Goal: Task Accomplishment & Management: Complete application form

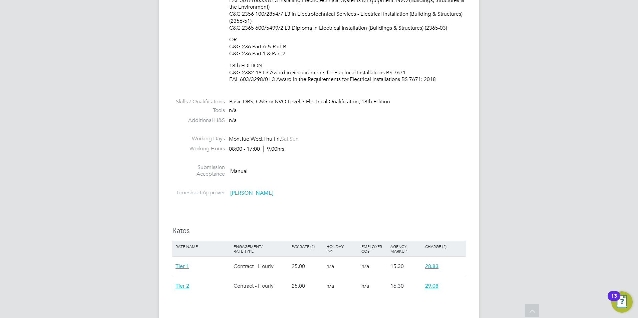
scroll to position [501, 0]
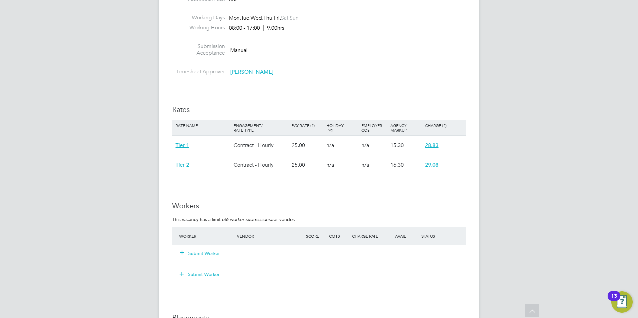
drag, startPoint x: 208, startPoint y: 248, endPoint x: 268, endPoint y: 219, distance: 67.2
click at [208, 181] on button "Submit Worker" at bounding box center [200, 253] width 40 height 7
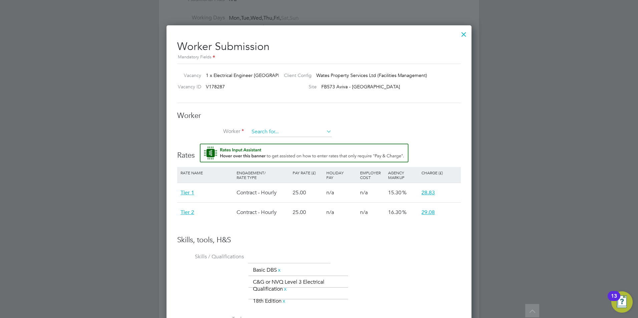
click at [278, 132] on input at bounding box center [290, 132] width 82 height 10
click at [274, 150] on li "+ Add new" at bounding box center [290, 150] width 83 height 9
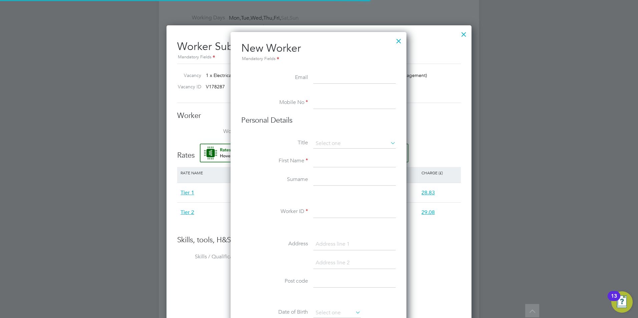
scroll to position [568, 177]
paste input "[EMAIL_ADDRESS][DOMAIN_NAME]"
type input "[EMAIL_ADDRESS][DOMAIN_NAME]"
click at [315, 105] on input at bounding box center [354, 103] width 82 height 12
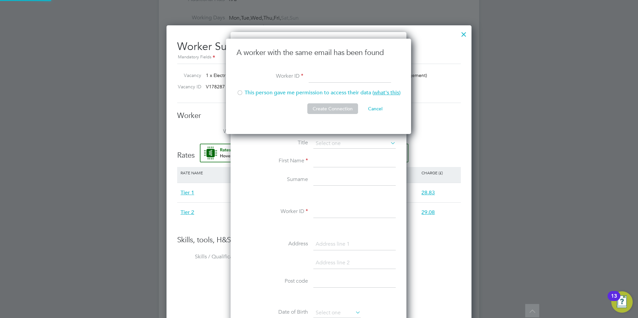
scroll to position [96, 186]
click at [315, 76] on input at bounding box center [350, 77] width 82 height 12
type input "[PERSON_NAME]"
click at [315, 86] on li "Worker ID [PERSON_NAME]" at bounding box center [319, 80] width 164 height 19
click at [315, 89] on li "Worker ID [PERSON_NAME]" at bounding box center [319, 80] width 164 height 19
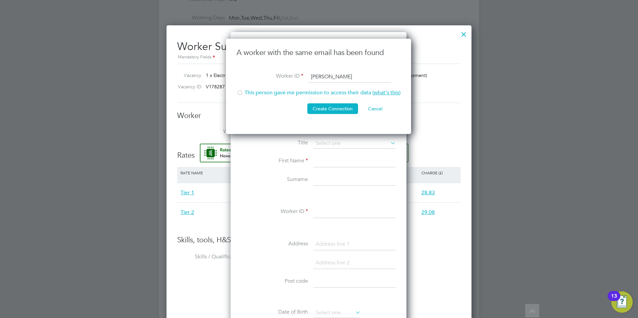
click at [315, 92] on li "This person gave me permission to access their data ( what's this )" at bounding box center [319, 96] width 164 height 14
click at [315, 104] on button "Create Connection" at bounding box center [332, 108] width 51 height 11
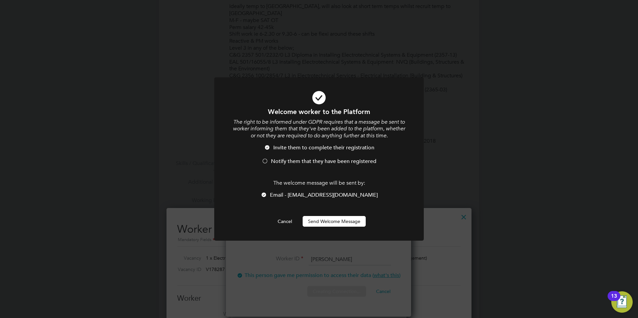
click at [309, 160] on span "Notify them that they have been registered" at bounding box center [323, 161] width 105 height 7
click at [315, 181] on button "Send Welcome Message" at bounding box center [334, 221] width 63 height 11
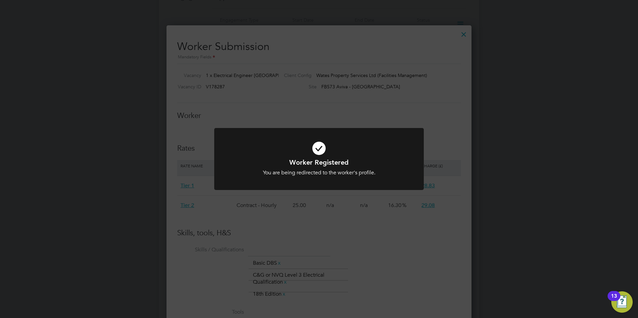
click at [315, 181] on div "Worker Registered You are being redirected to the worker's profile. Cancel Okay" at bounding box center [319, 159] width 638 height 318
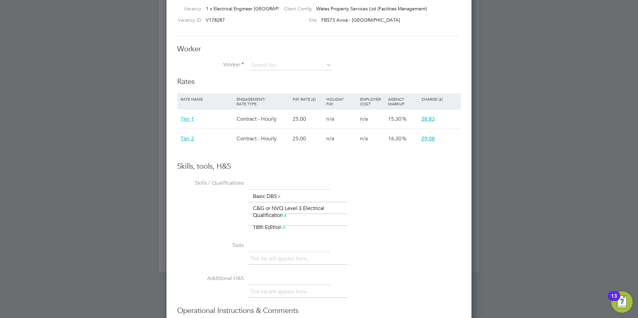
click at [267, 73] on li "Worker" at bounding box center [319, 68] width 284 height 17
click at [270, 66] on input at bounding box center [290, 65] width 82 height 10
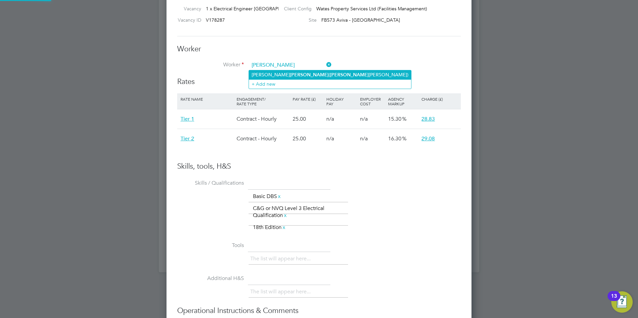
click at [290, 73] on b "[PERSON_NAME]" at bounding box center [309, 75] width 39 height 6
type input "[PERSON_NAME] ([PERSON_NAME])"
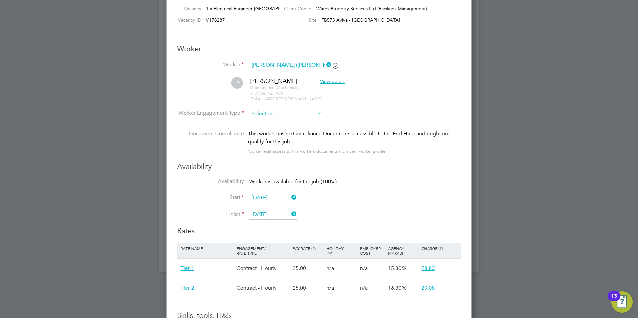
click at [297, 114] on input at bounding box center [285, 114] width 72 height 10
click at [294, 123] on li "Contract" at bounding box center [285, 123] width 73 height 9
type input "Contract"
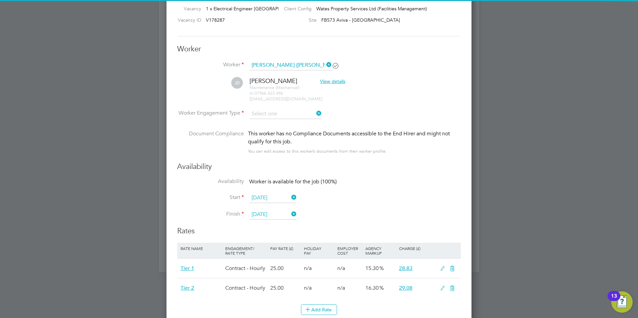
click at [286, 112] on input at bounding box center [285, 114] width 72 height 10
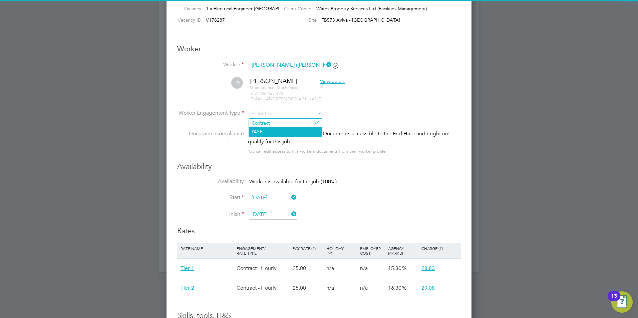
click at [285, 129] on li "PAYE" at bounding box center [285, 131] width 73 height 9
type input "PAYE"
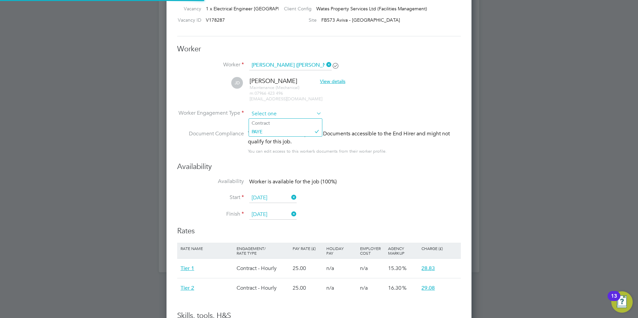
click at [285, 115] on input at bounding box center [285, 114] width 72 height 10
click at [284, 124] on li "Contract" at bounding box center [285, 123] width 73 height 9
type input "Contract"
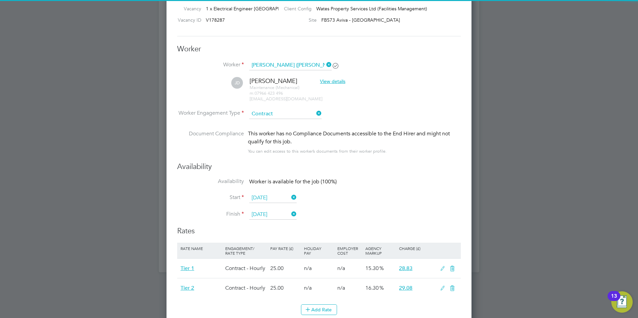
click at [315, 125] on li "Worker Engagement Type [DEMOGRAPHIC_DATA]" at bounding box center [319, 119] width 284 height 21
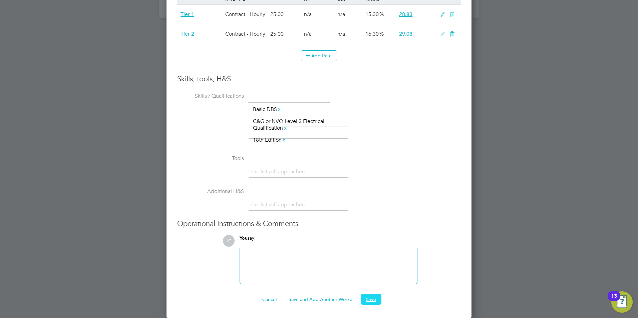
click at [315, 181] on button "Save" at bounding box center [371, 299] width 21 height 11
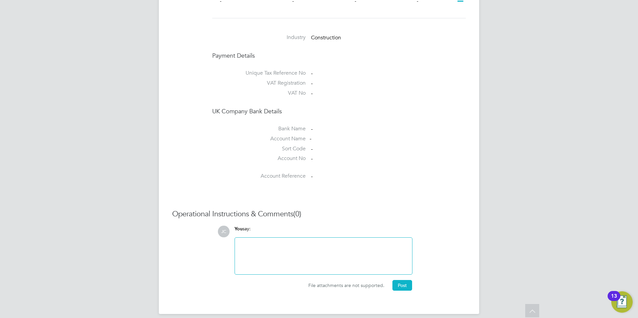
click at [315, 181] on h3 "Operational Instructions & Comments (0)" at bounding box center [319, 215] width 294 height 10
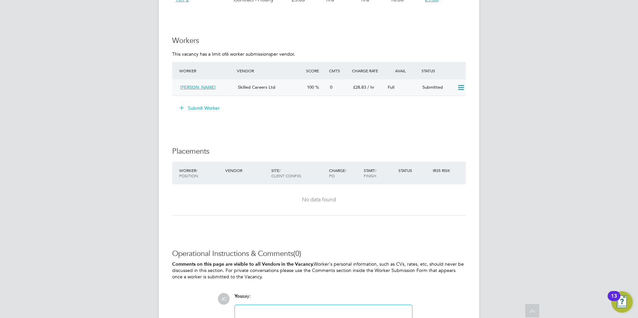
click at [315, 85] on div "Submitted" at bounding box center [437, 87] width 35 height 11
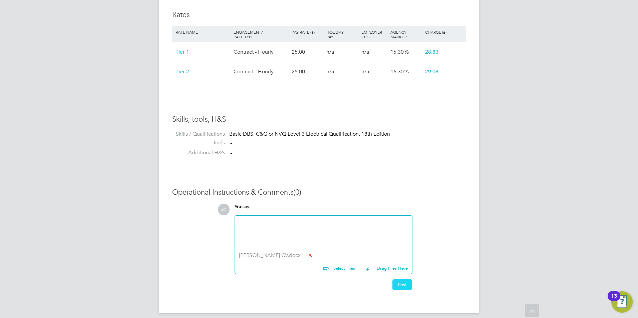
click at [315, 181] on button "Post" at bounding box center [403, 285] width 20 height 11
